Goal: Information Seeking & Learning: Learn about a topic

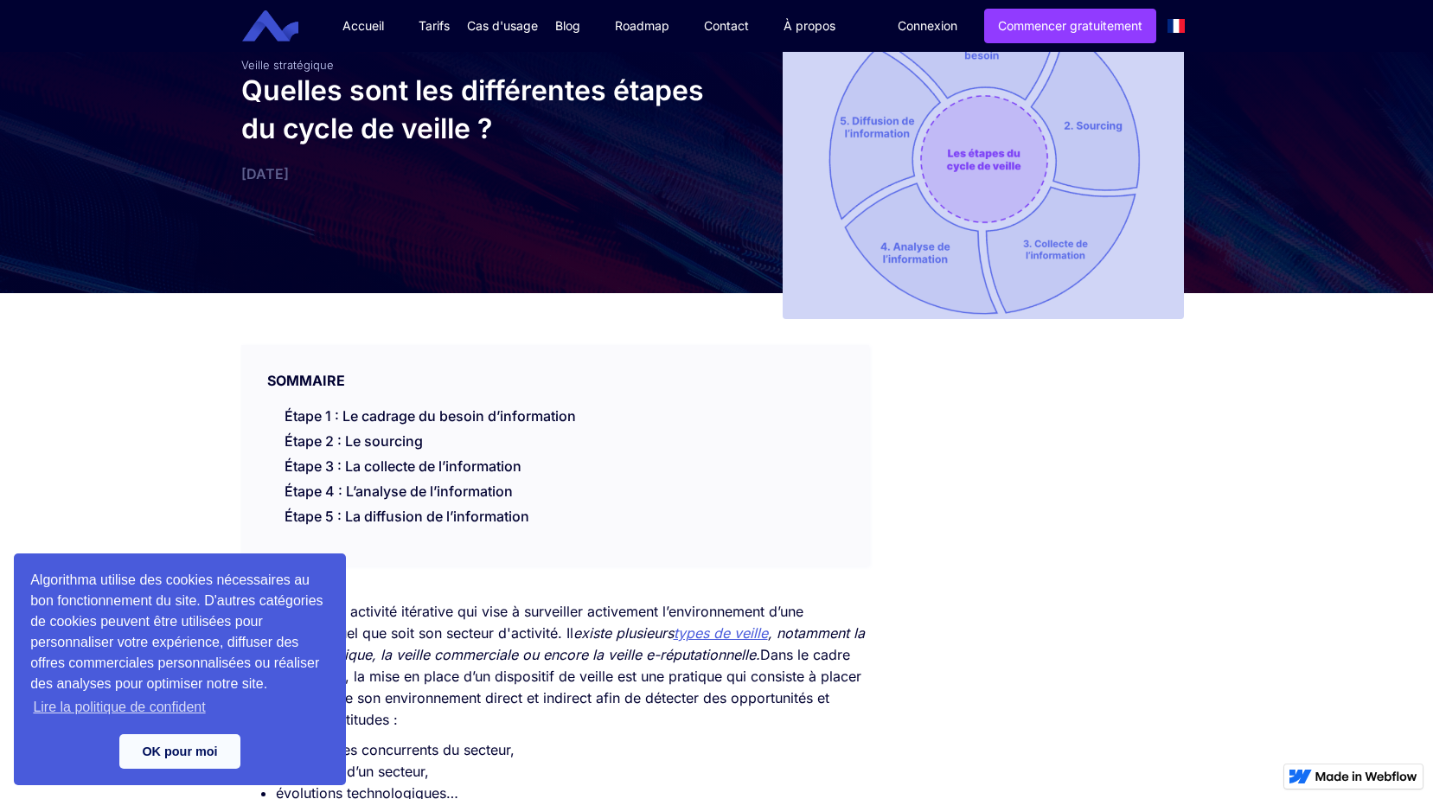
scroll to position [173, 0]
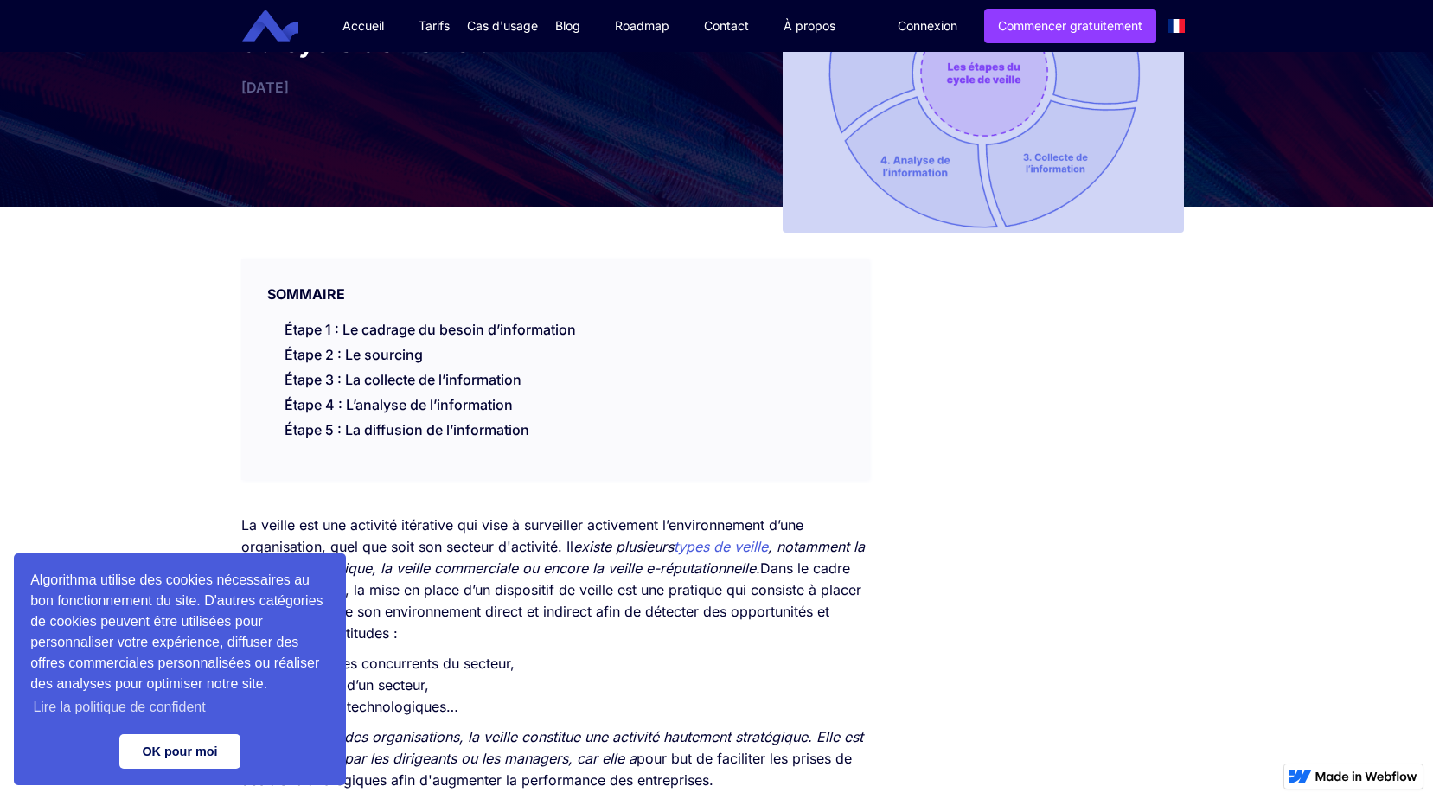
click at [183, 757] on link "OK pour moi" at bounding box center [179, 751] width 121 height 35
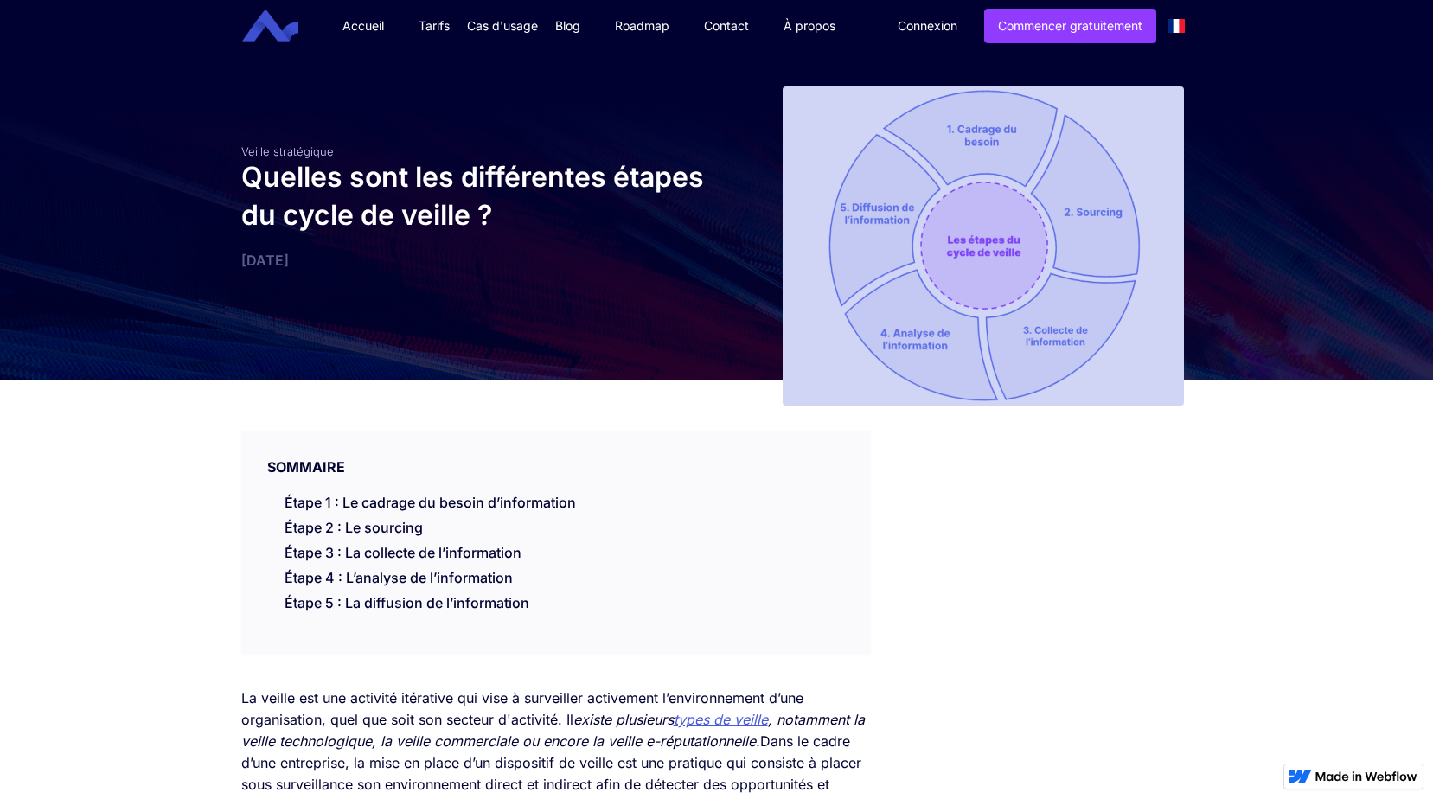
scroll to position [605, 0]
